Goal: Task Accomplishment & Management: Use online tool/utility

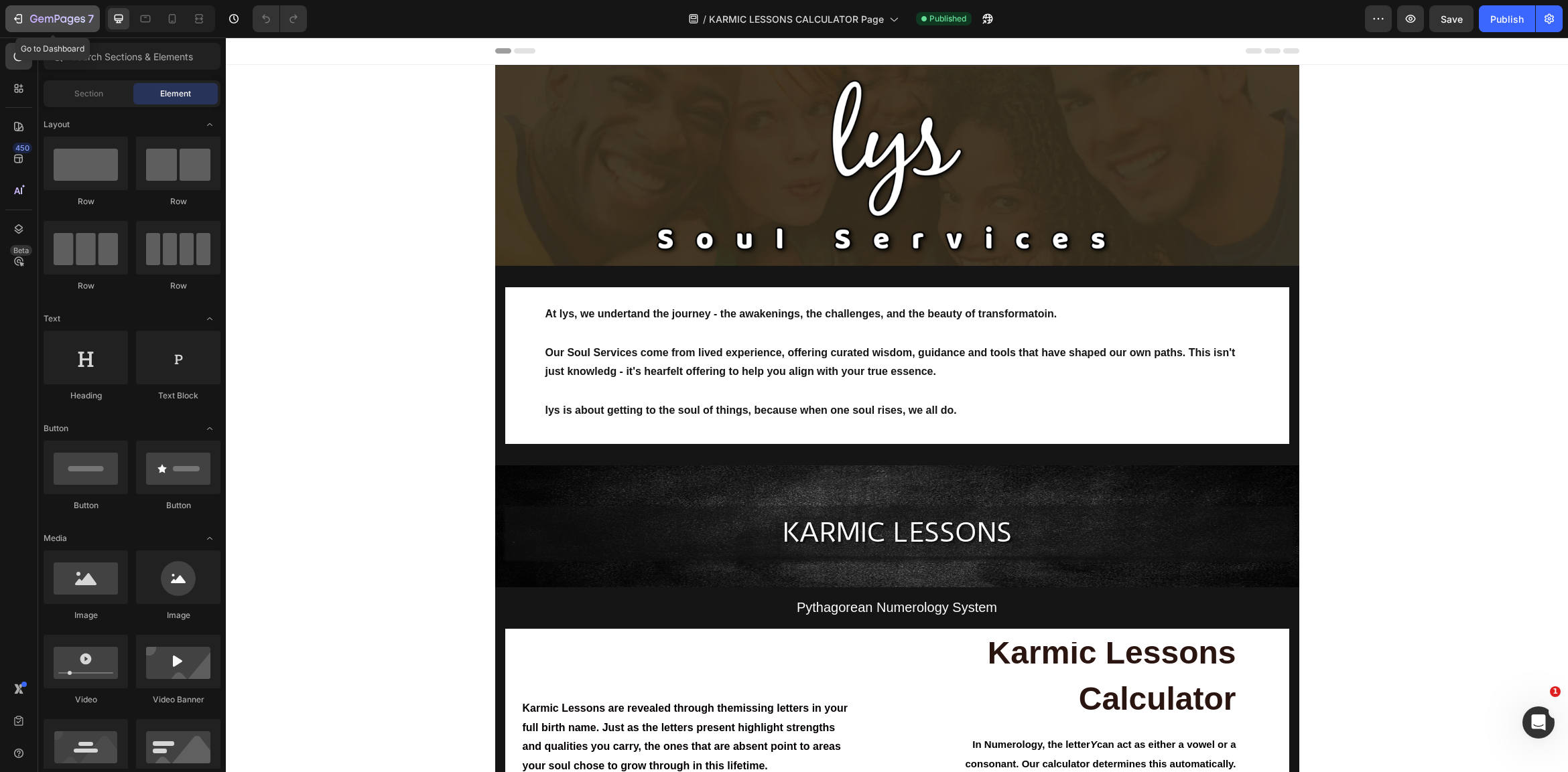
click at [20, 19] on icon "button" at bounding box center [19, 19] width 14 height 14
click at [17, 18] on icon "button" at bounding box center [19, 19] width 14 height 14
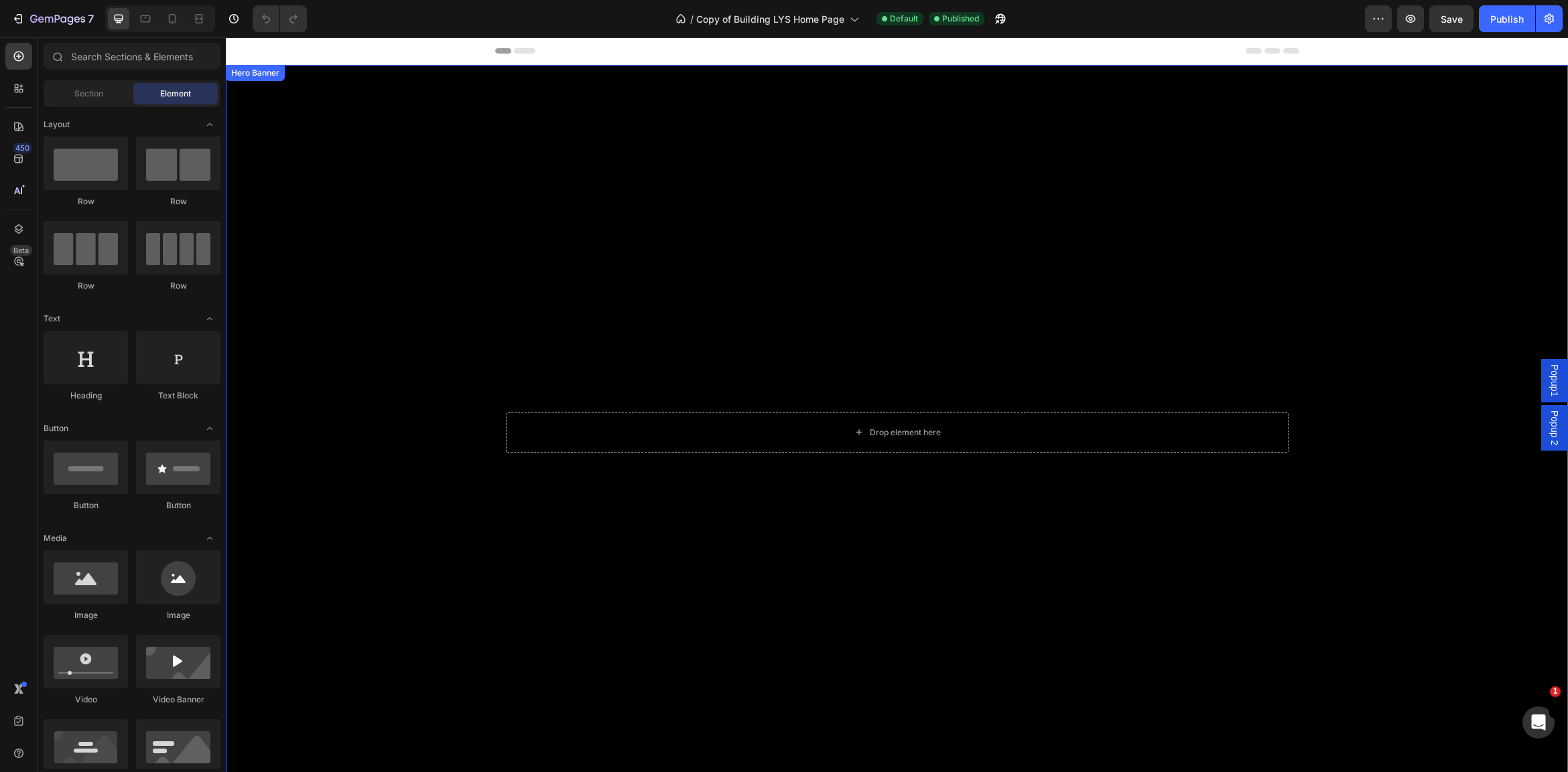
scroll to position [15, 0]
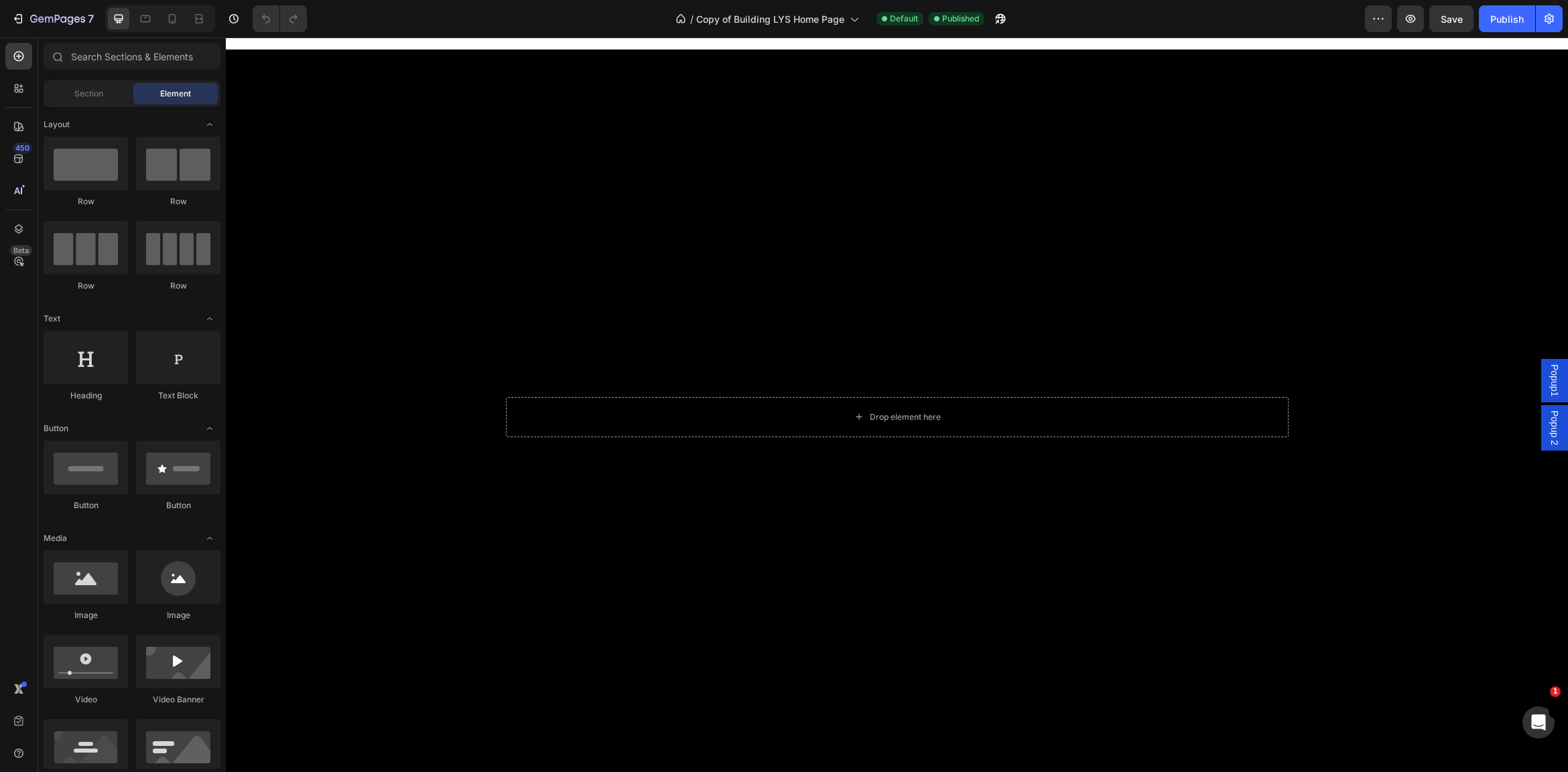
click at [1554, 429] on span "Popup 2" at bounding box center [1554, 428] width 14 height 35
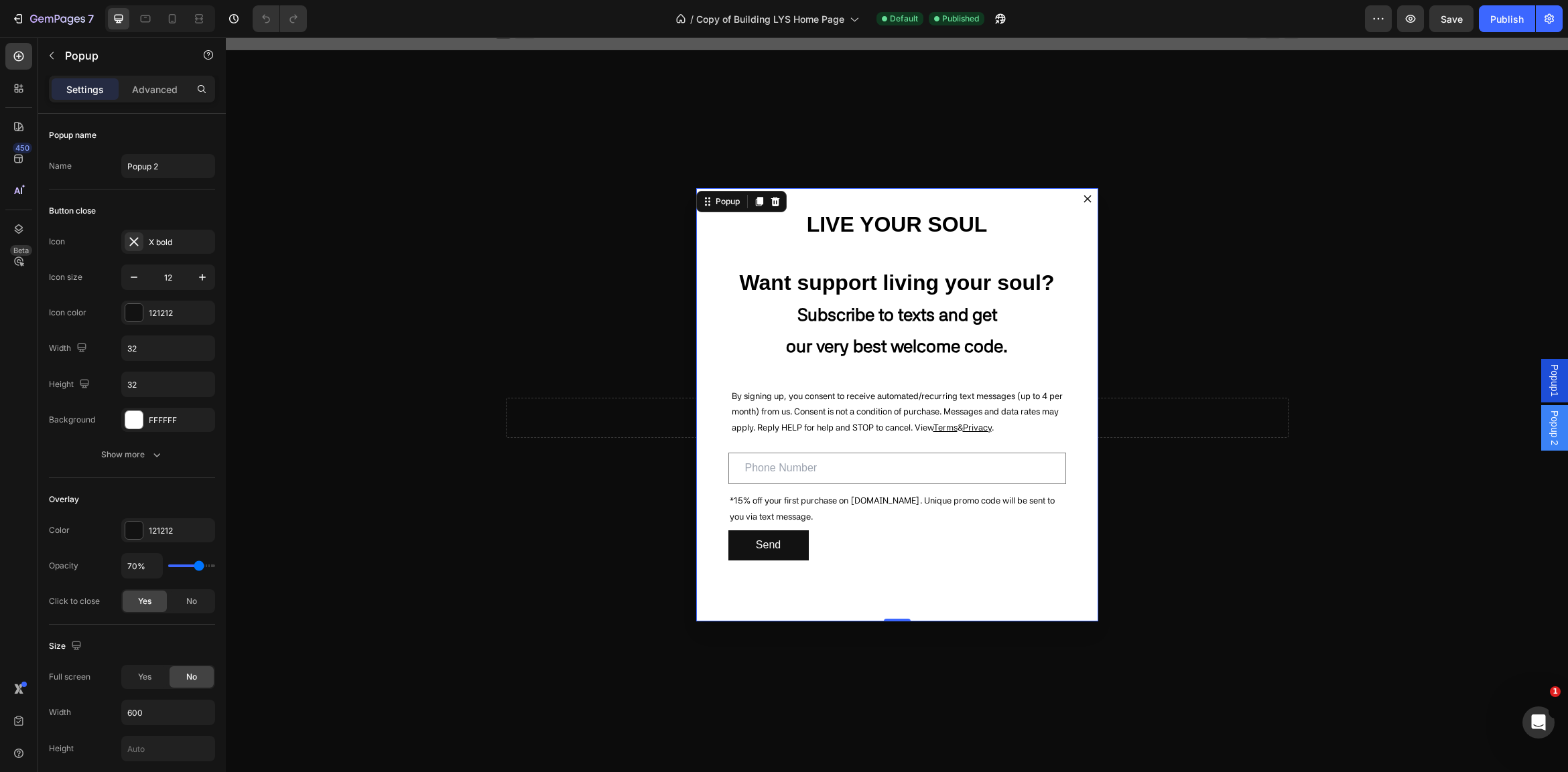
scroll to position [0, 0]
click at [1551, 386] on span "Popup1" at bounding box center [1554, 380] width 14 height 32
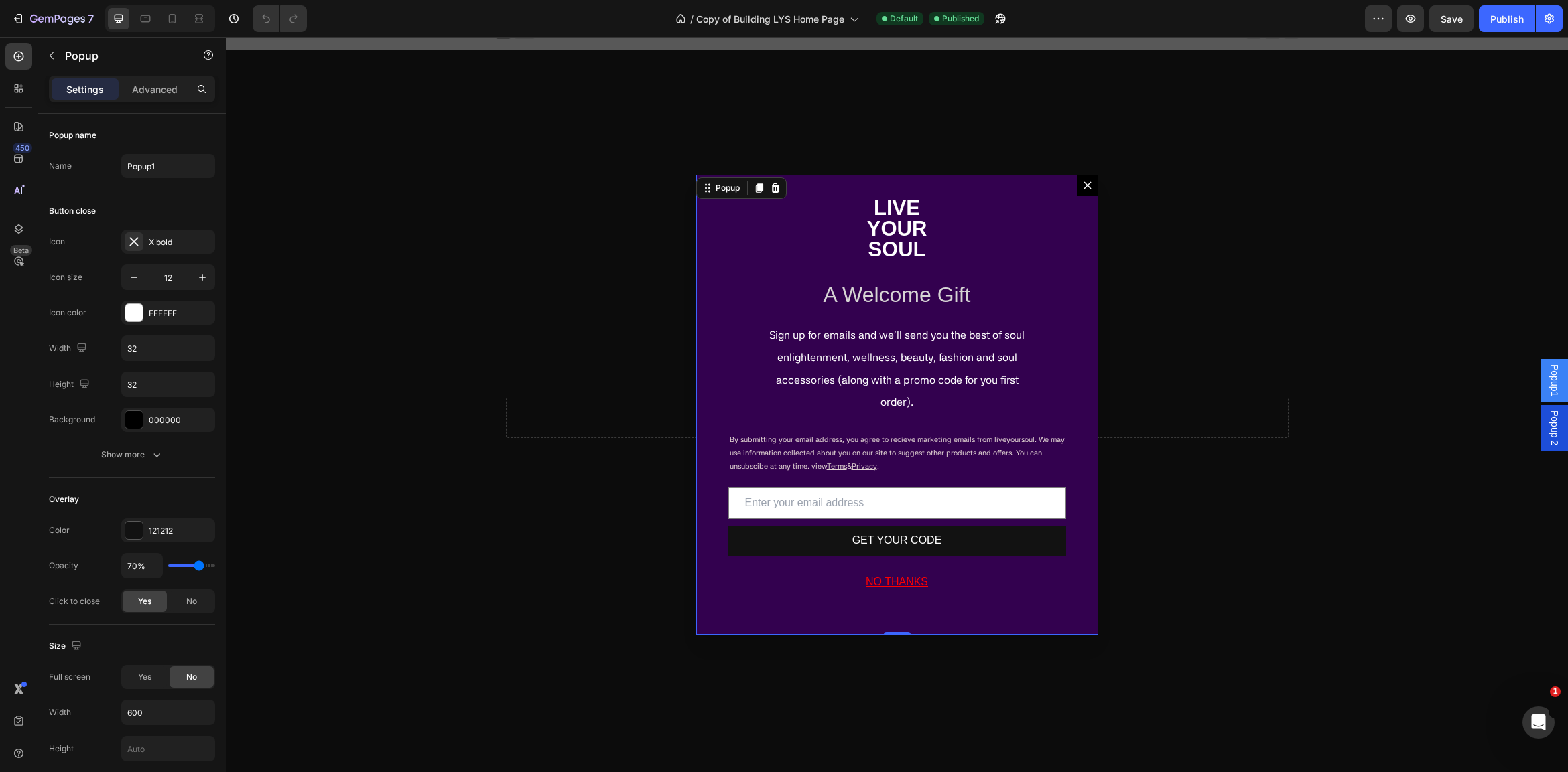
click at [776, 189] on icon "Dialog content" at bounding box center [774, 188] width 9 height 10
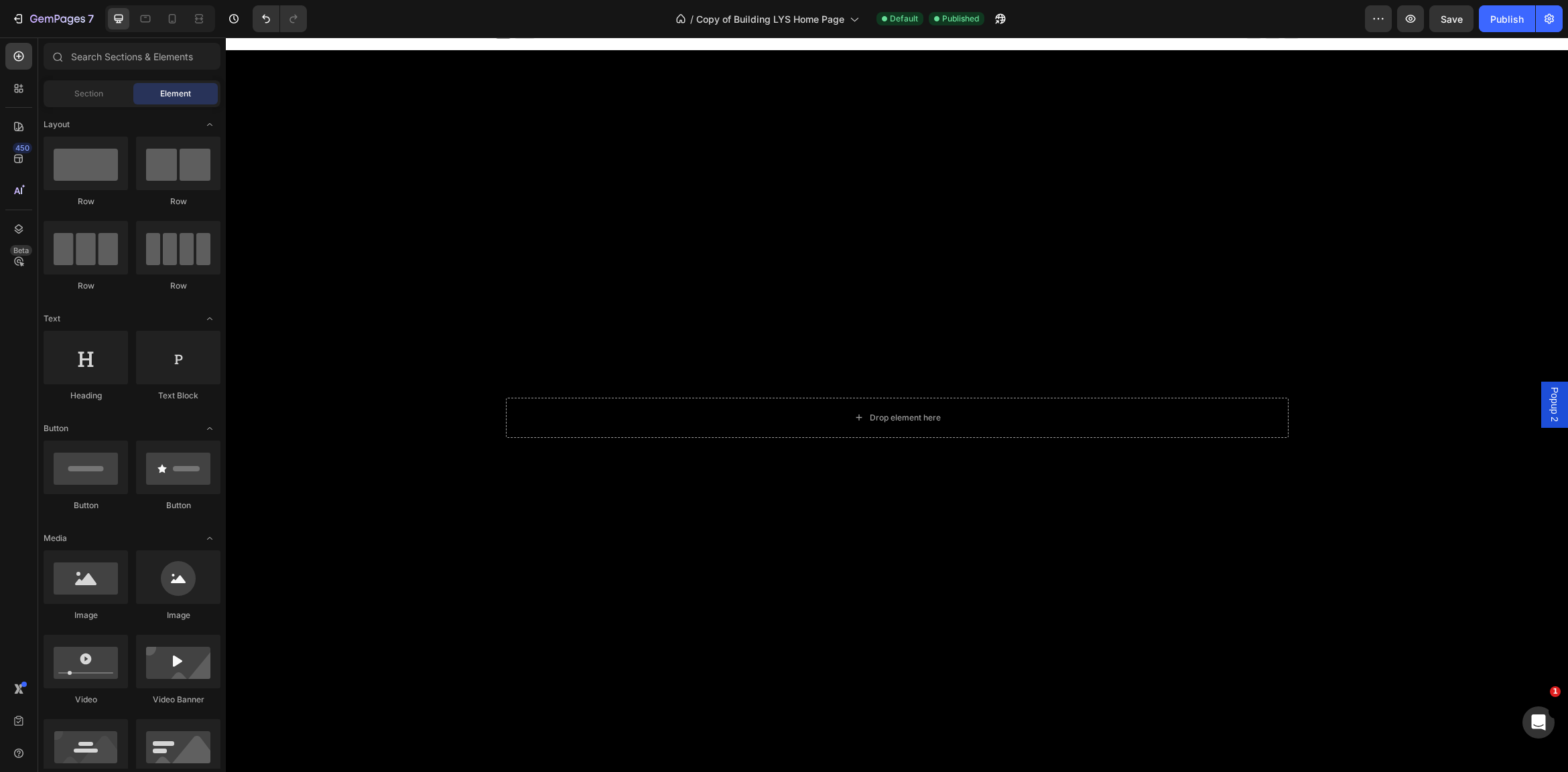
click at [1547, 398] on div "Popup 2" at bounding box center [1554, 404] width 27 height 45
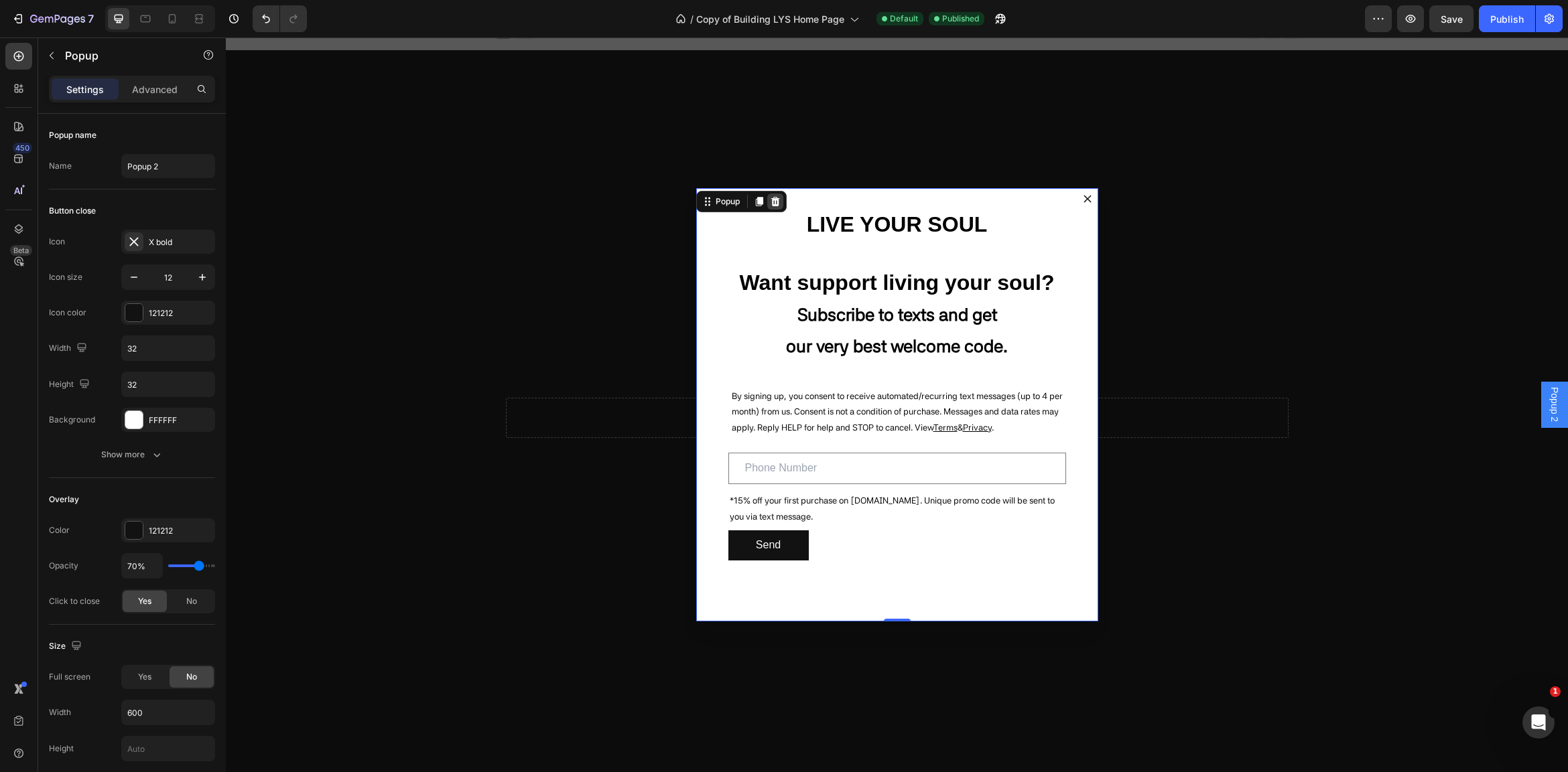
click at [774, 198] on icon "Dialog content" at bounding box center [775, 202] width 11 height 11
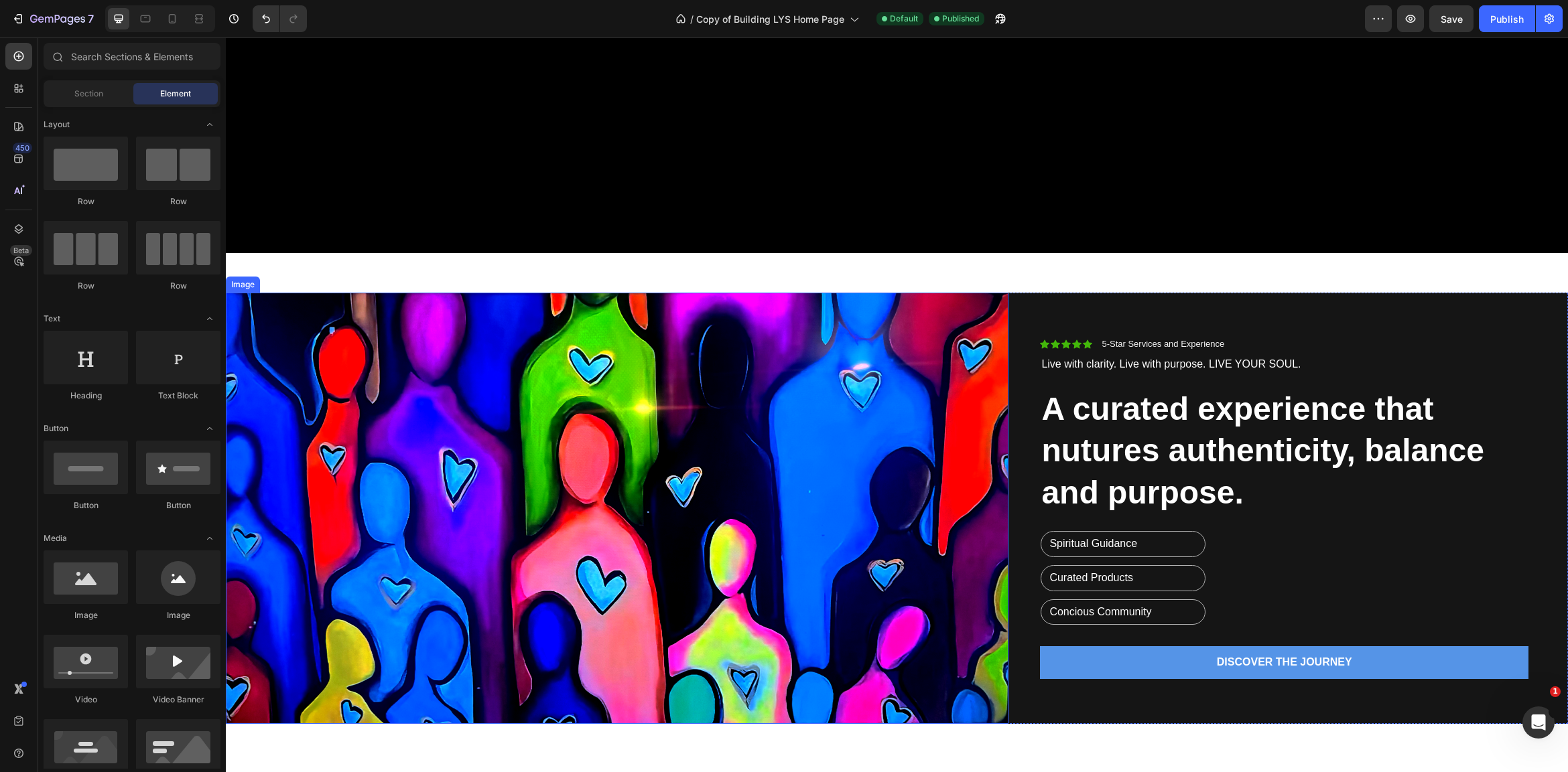
scroll to position [555, 0]
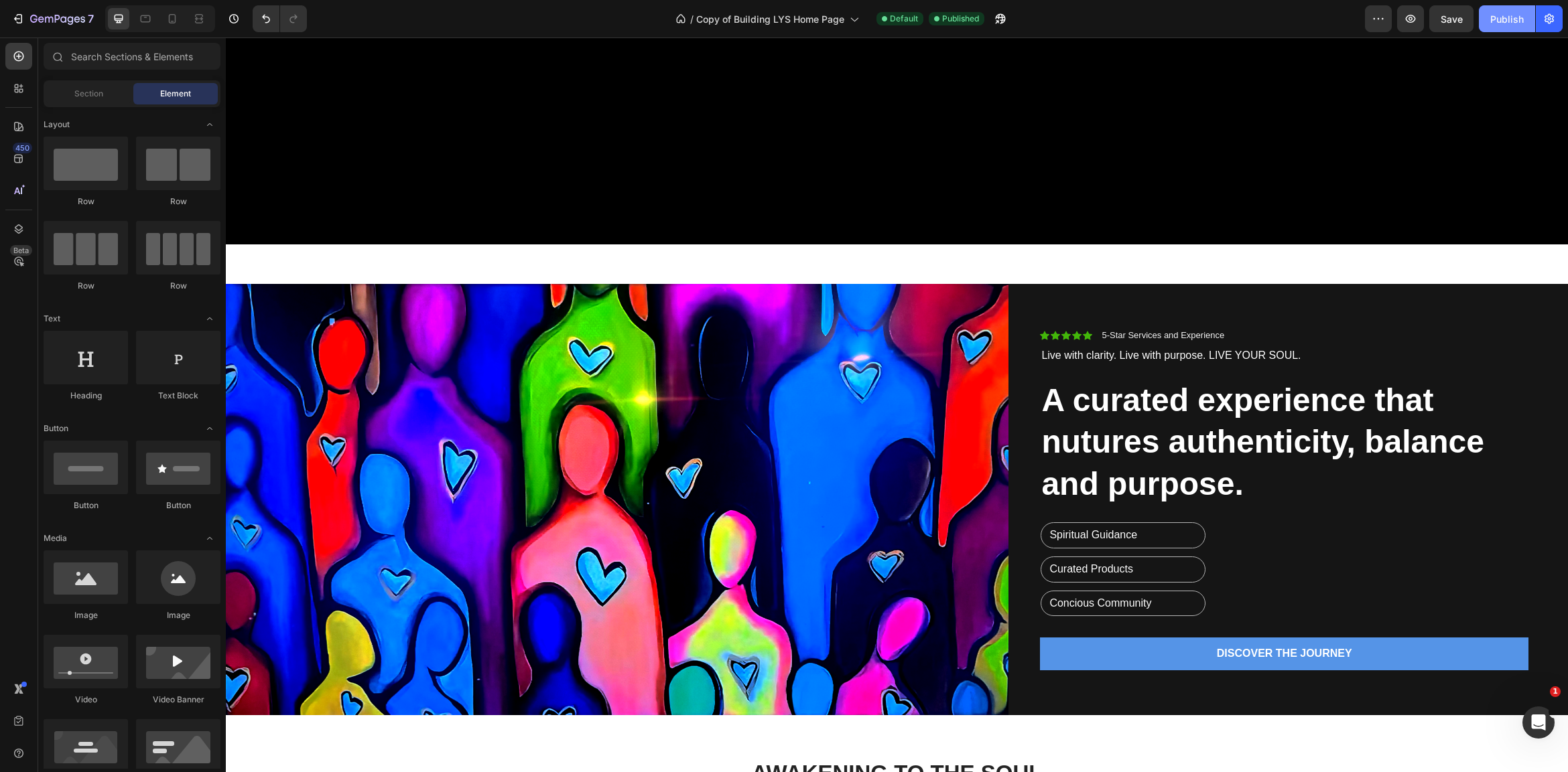
click at [1495, 19] on div "Publish" at bounding box center [1506, 19] width 34 height 14
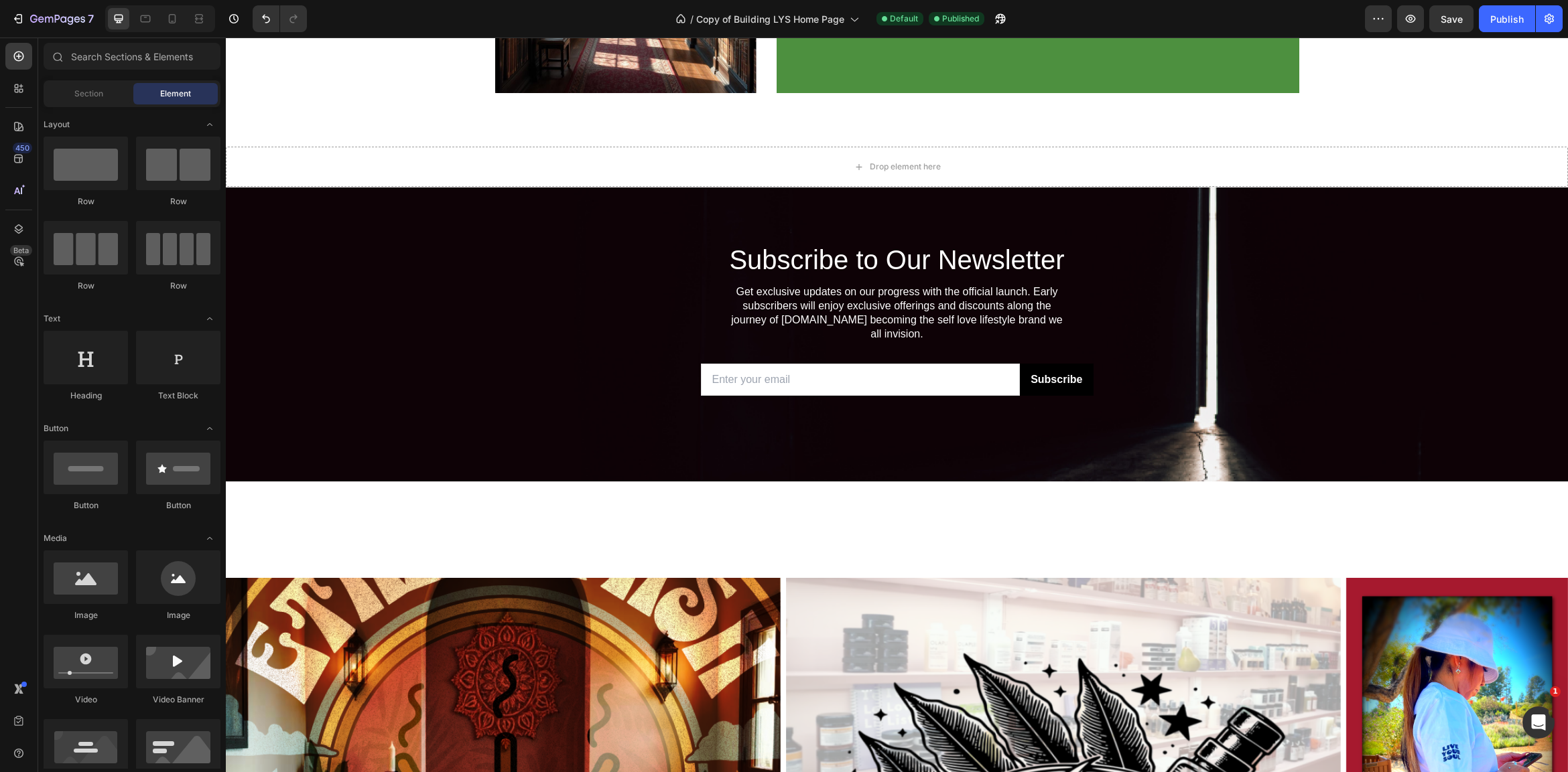
scroll to position [2444, 0]
